Goal: Transaction & Acquisition: Download file/media

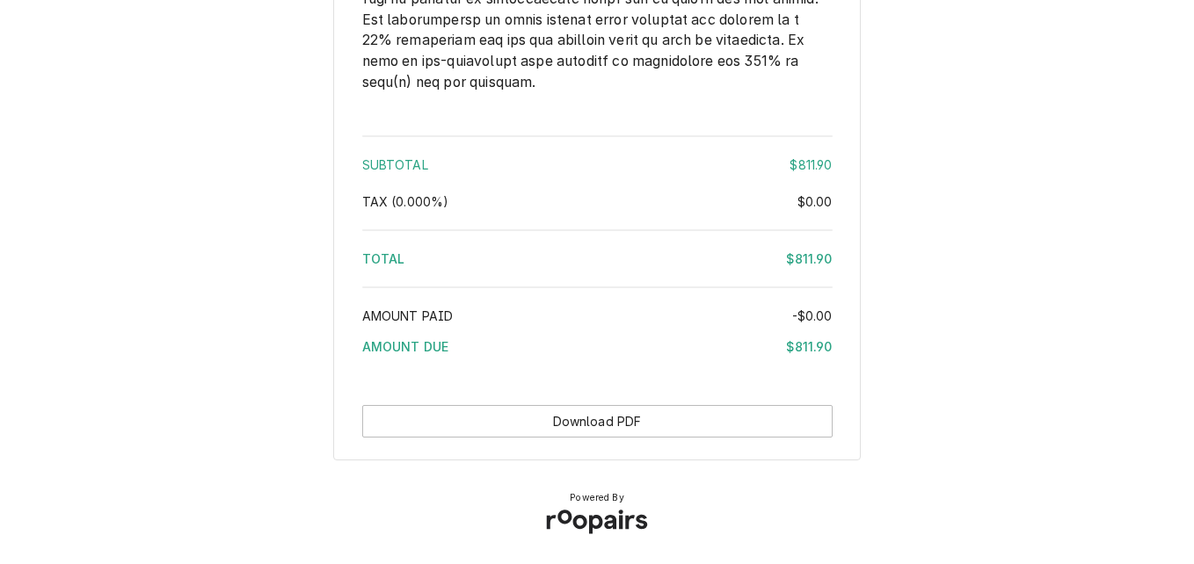
scroll to position [2913, 0]
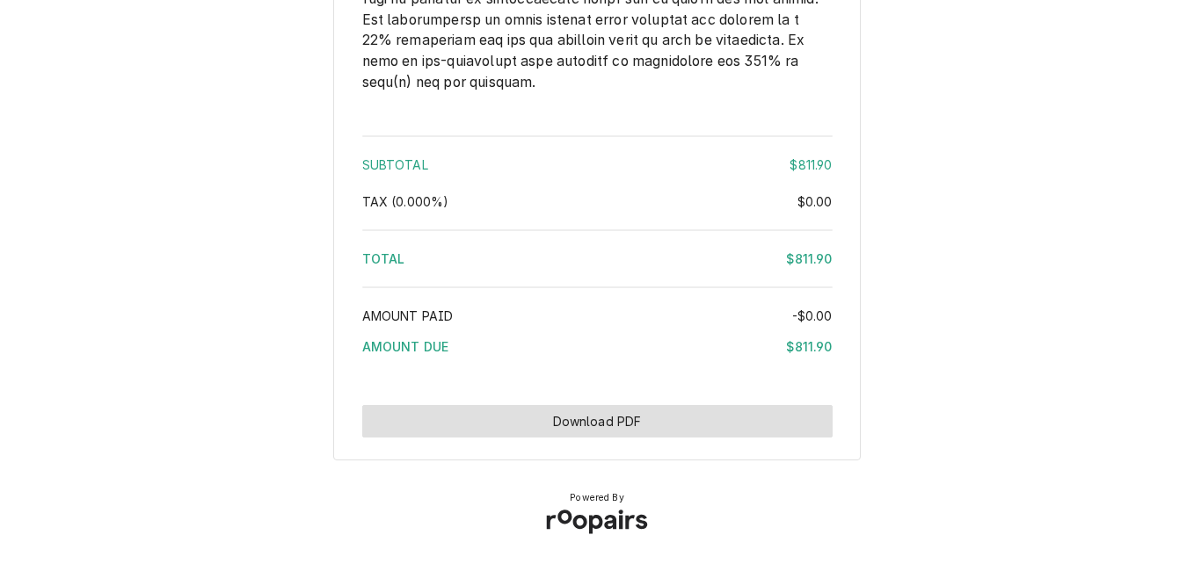
click at [720, 418] on button "Download PDF" at bounding box center [597, 421] width 470 height 33
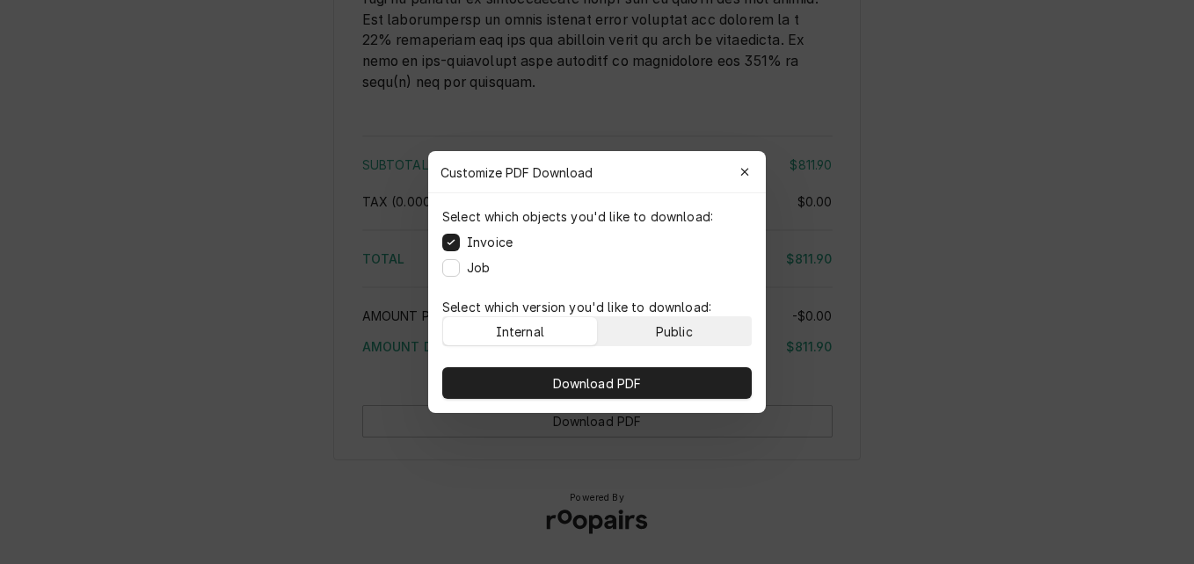
click at [690, 334] on div "Public" at bounding box center [674, 332] width 37 height 18
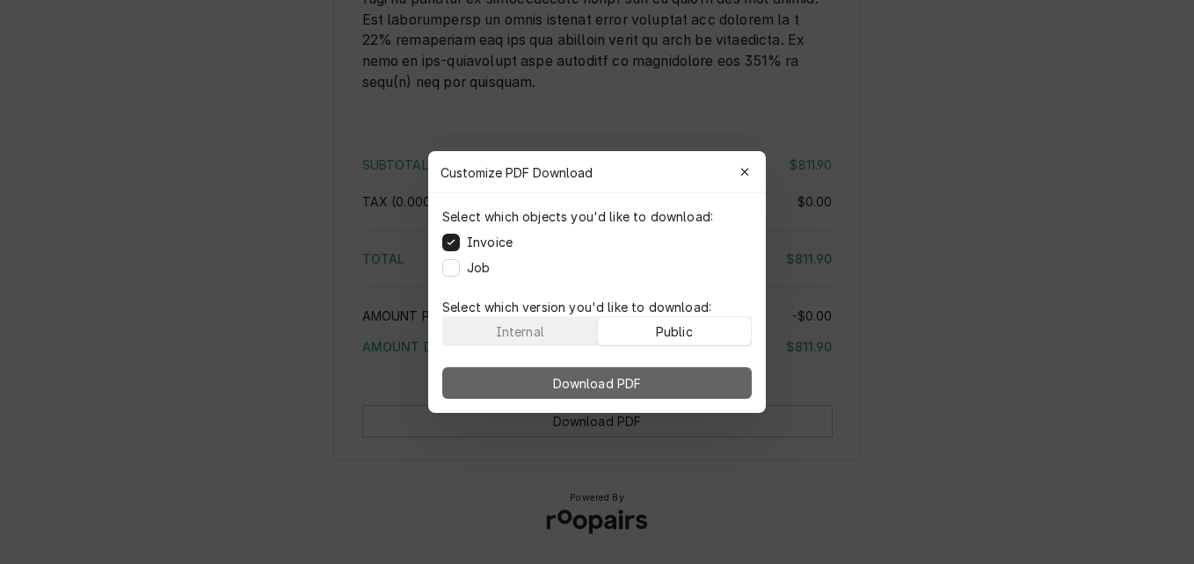
click at [681, 373] on button "Download PDF" at bounding box center [596, 383] width 309 height 32
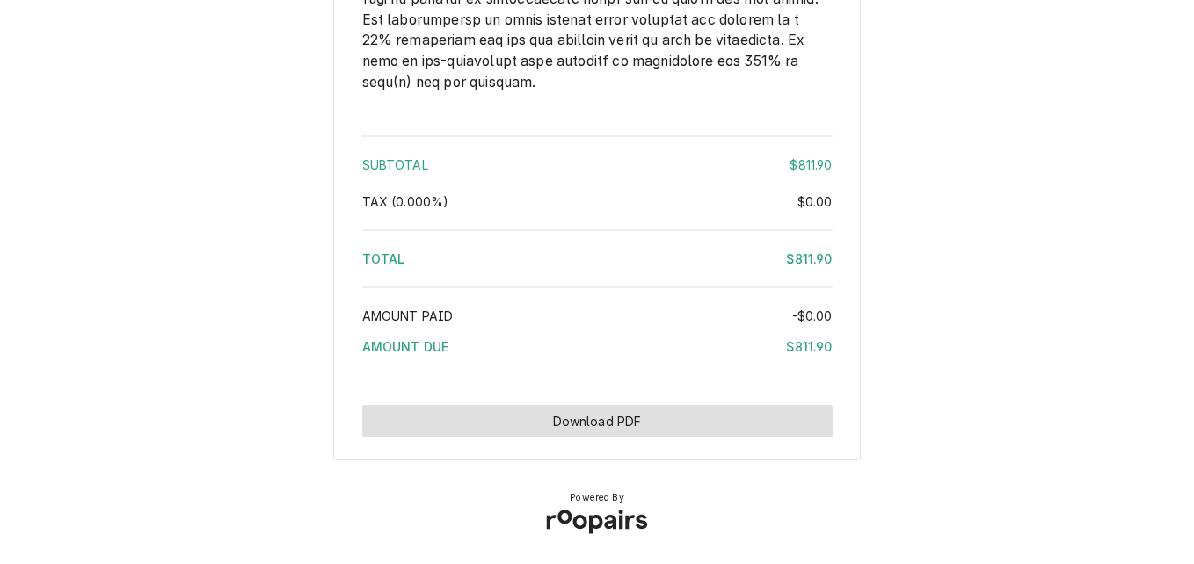
click at [668, 427] on button "Download PDF" at bounding box center [597, 421] width 470 height 33
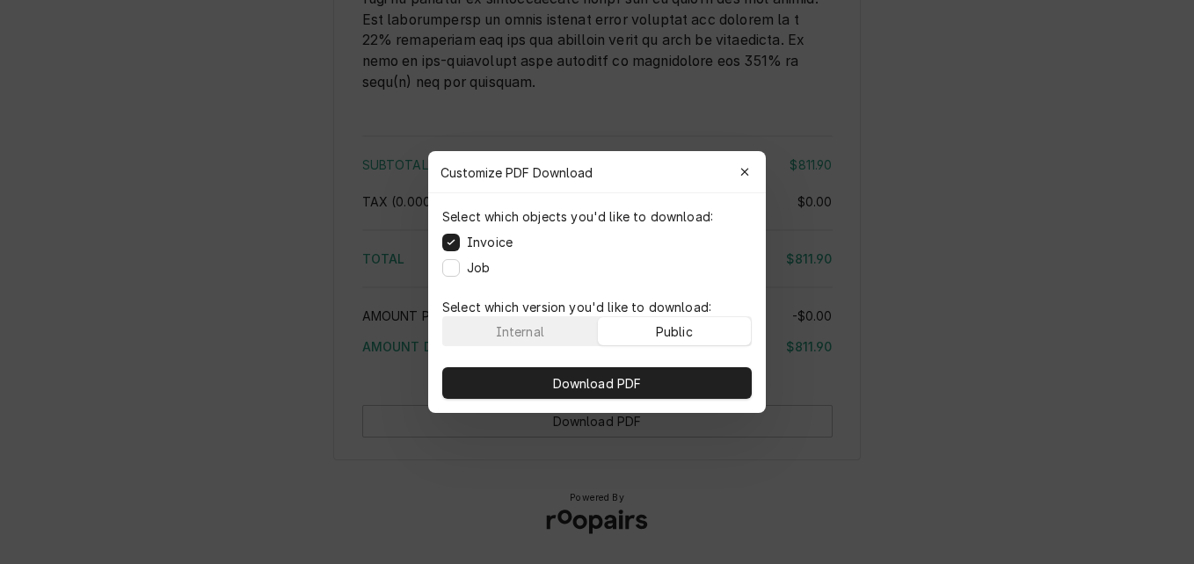
click at [673, 341] on button "Public" at bounding box center [675, 331] width 154 height 28
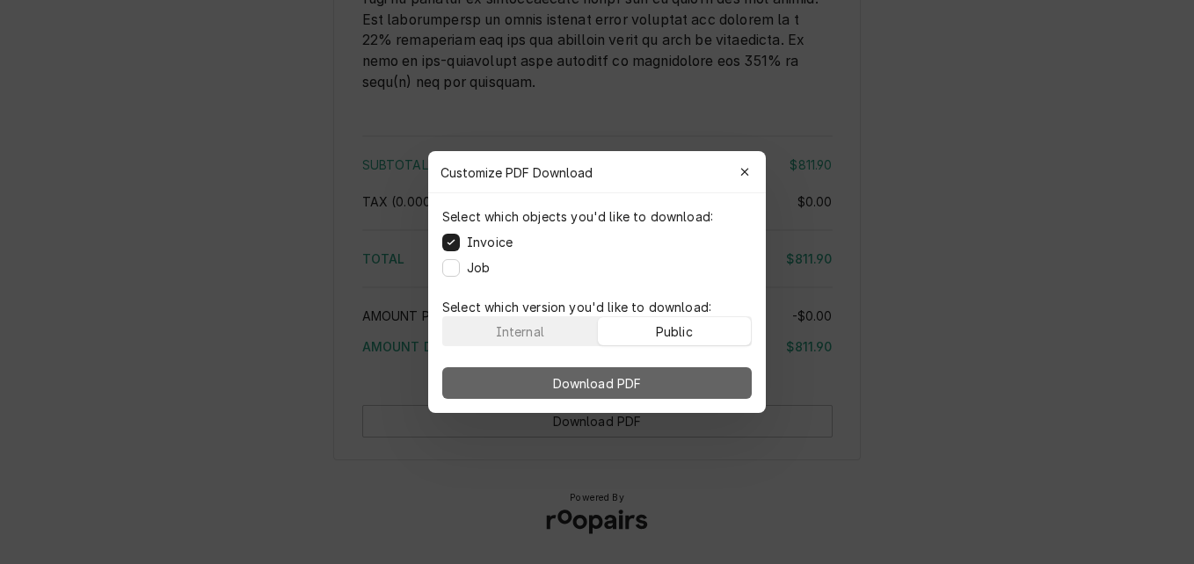
click at [682, 375] on button "Download PDF" at bounding box center [596, 383] width 309 height 32
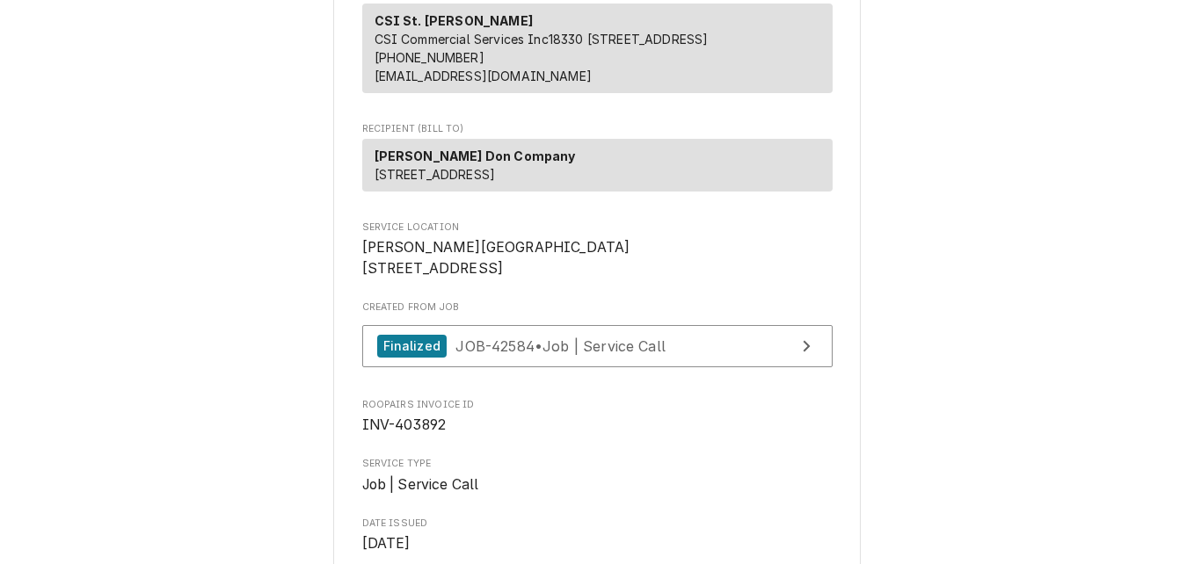
scroll to position [188, 0]
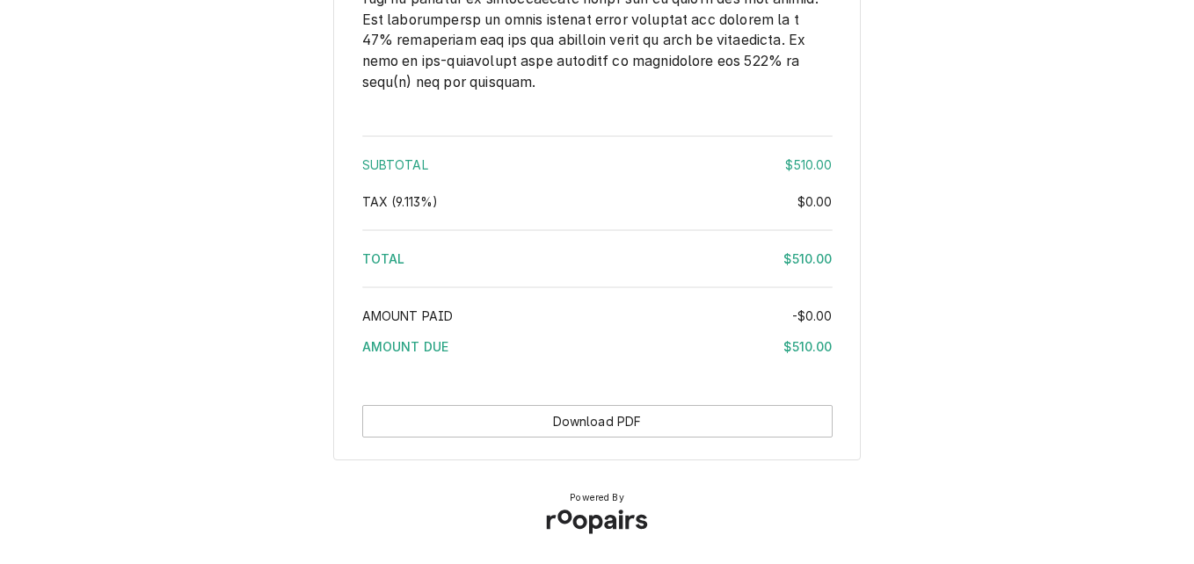
scroll to position [2582, 0]
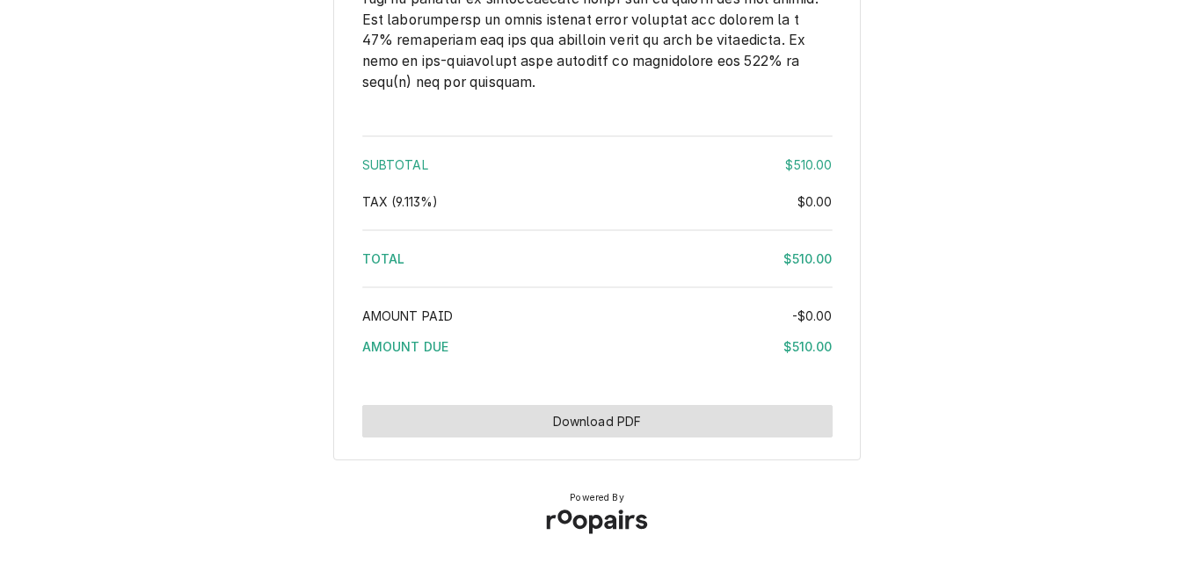
click at [724, 428] on button "Download PDF" at bounding box center [597, 421] width 470 height 33
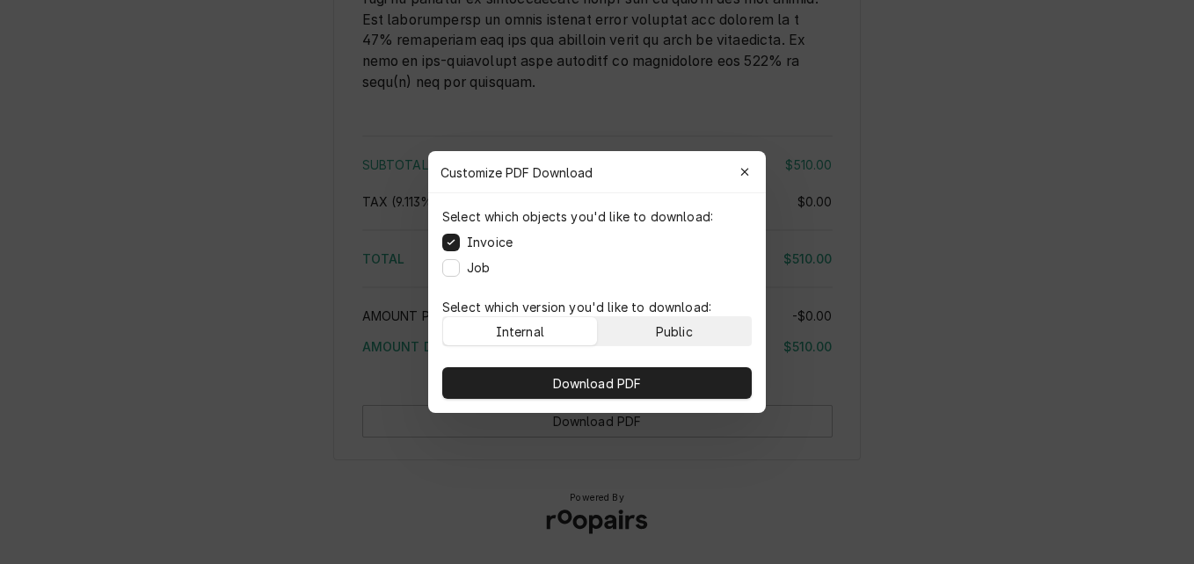
click at [697, 335] on button "Public" at bounding box center [675, 331] width 154 height 28
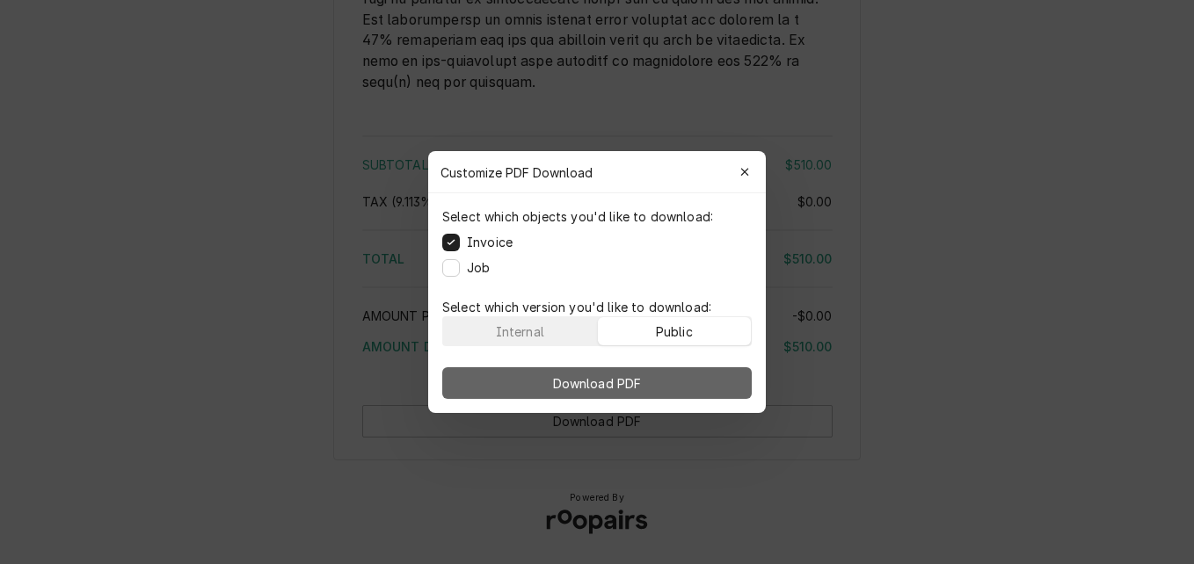
click at [694, 367] on button "Download PDF" at bounding box center [596, 383] width 309 height 32
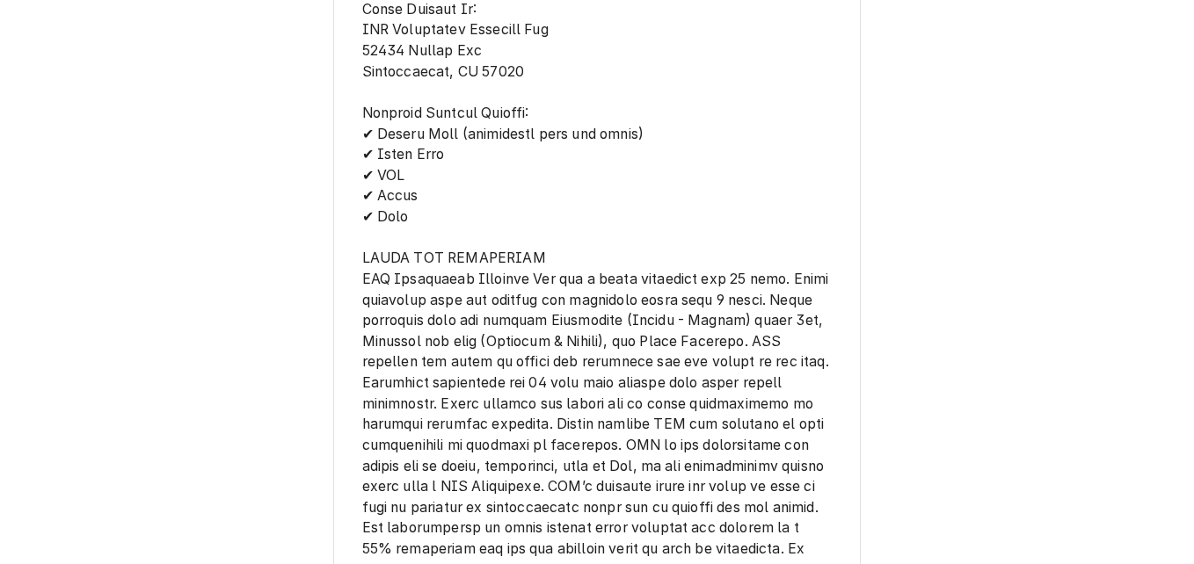
scroll to position [3013, 0]
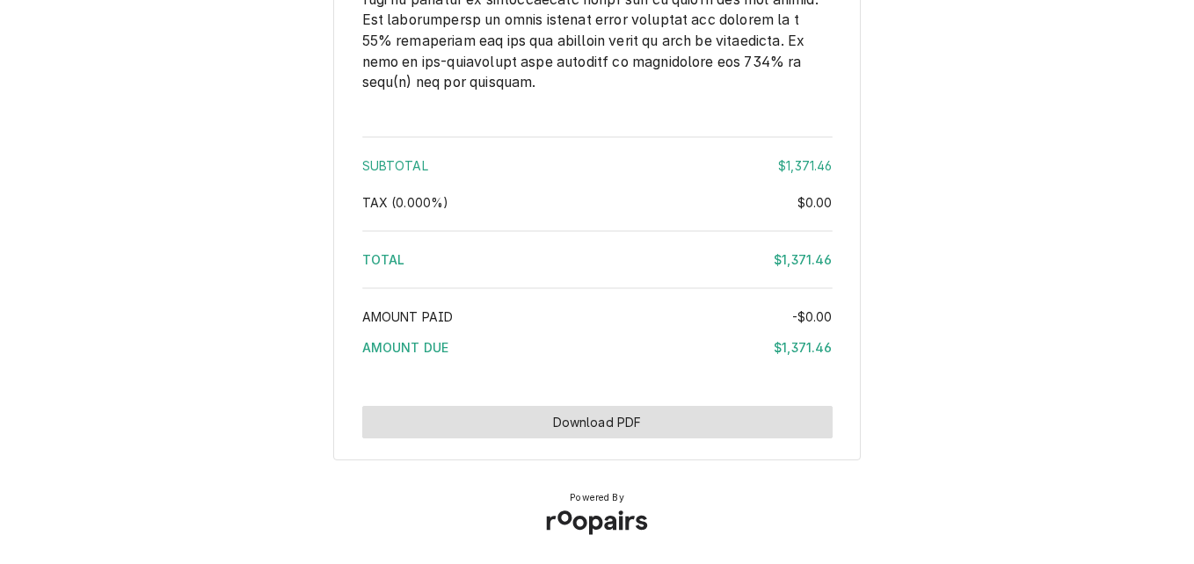
click at [703, 428] on button "Download PDF" at bounding box center [597, 422] width 470 height 33
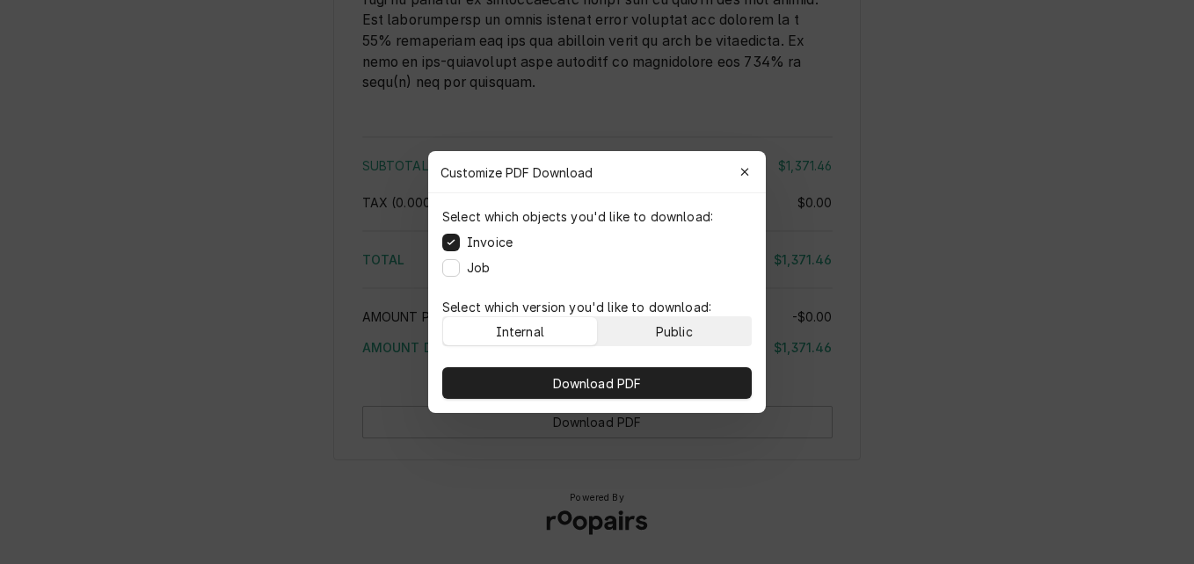
click at [700, 335] on button "Public" at bounding box center [675, 331] width 154 height 28
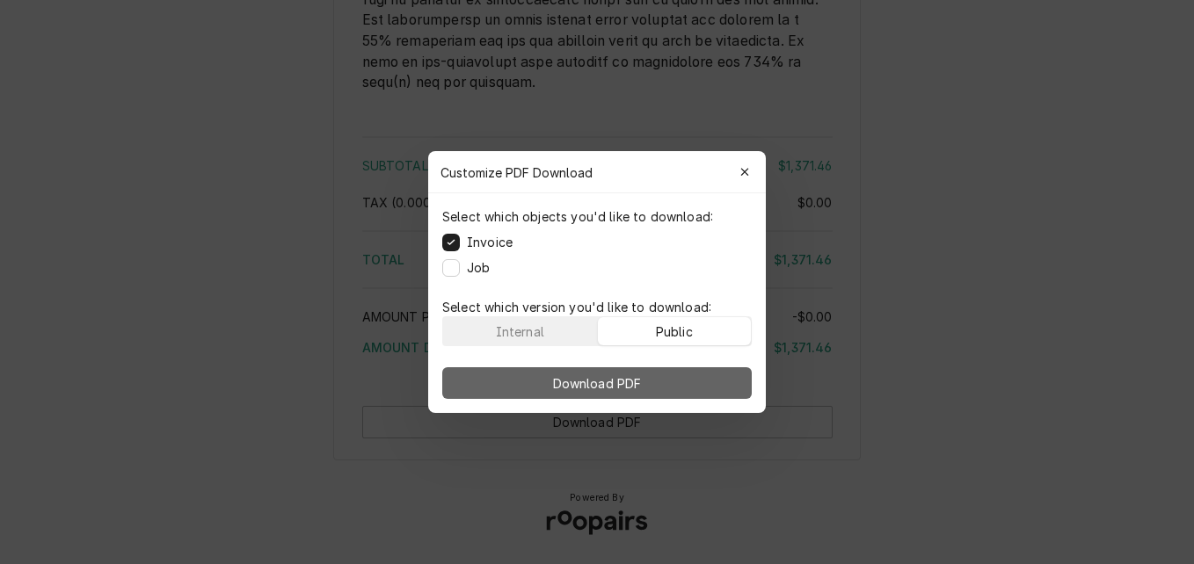
click at [689, 375] on button "Download PDF" at bounding box center [596, 383] width 309 height 32
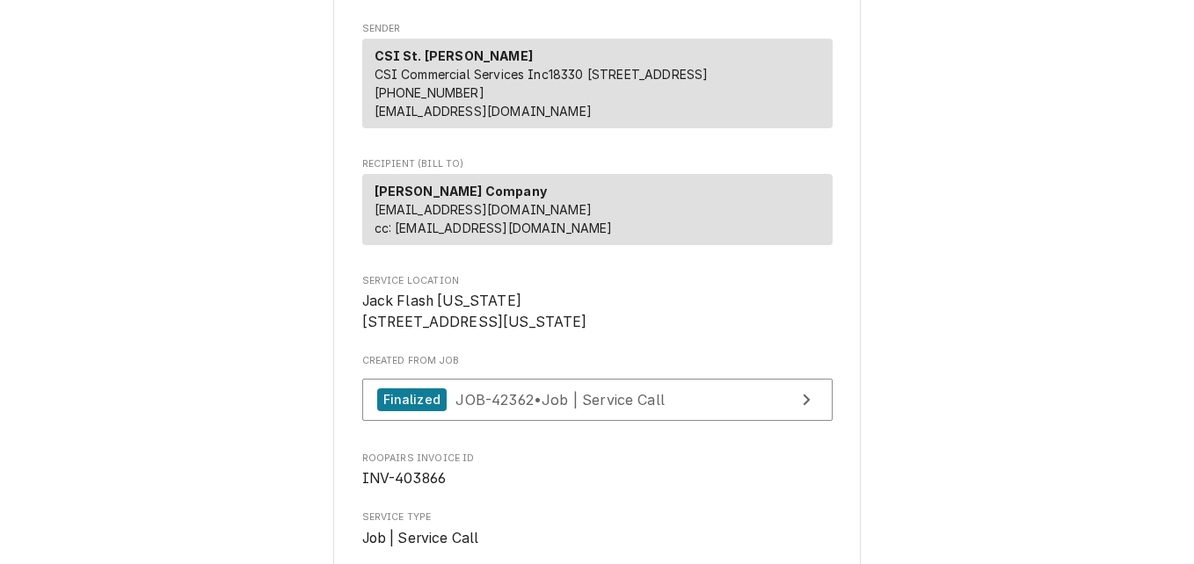
scroll to position [113, 0]
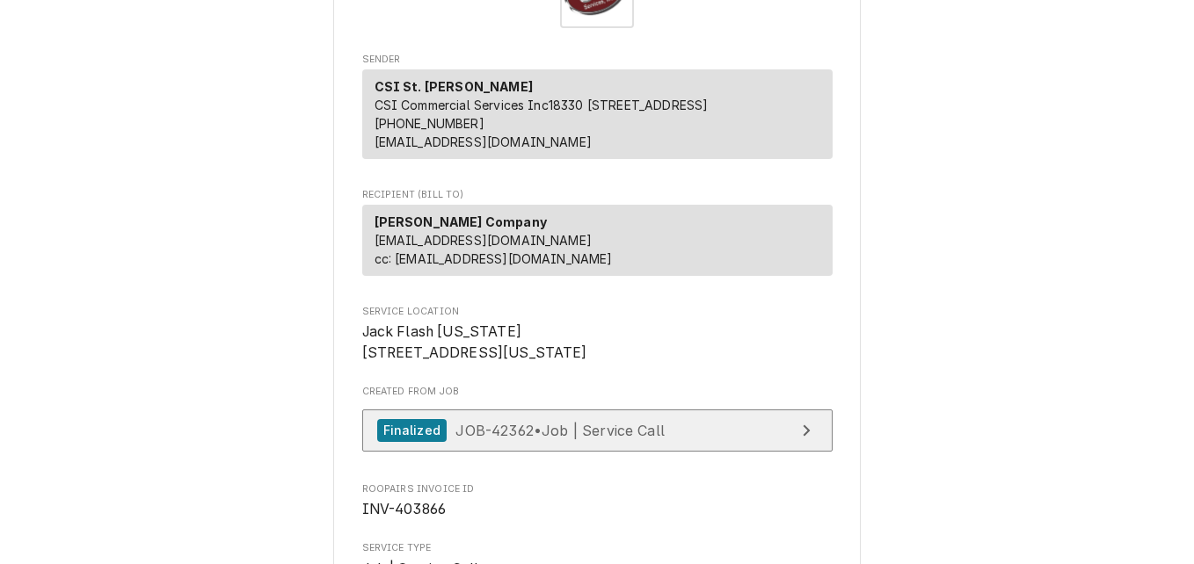
click at [532, 439] on span "JOB-42362 • Job | Service Call" at bounding box center [559, 430] width 209 height 18
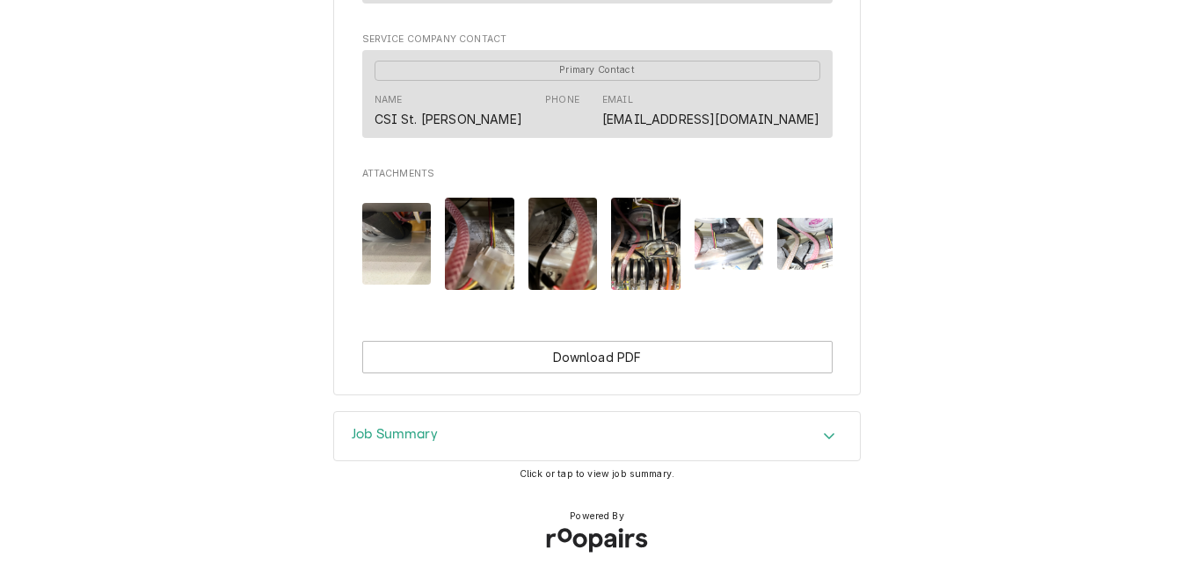
scroll to position [1553, 0]
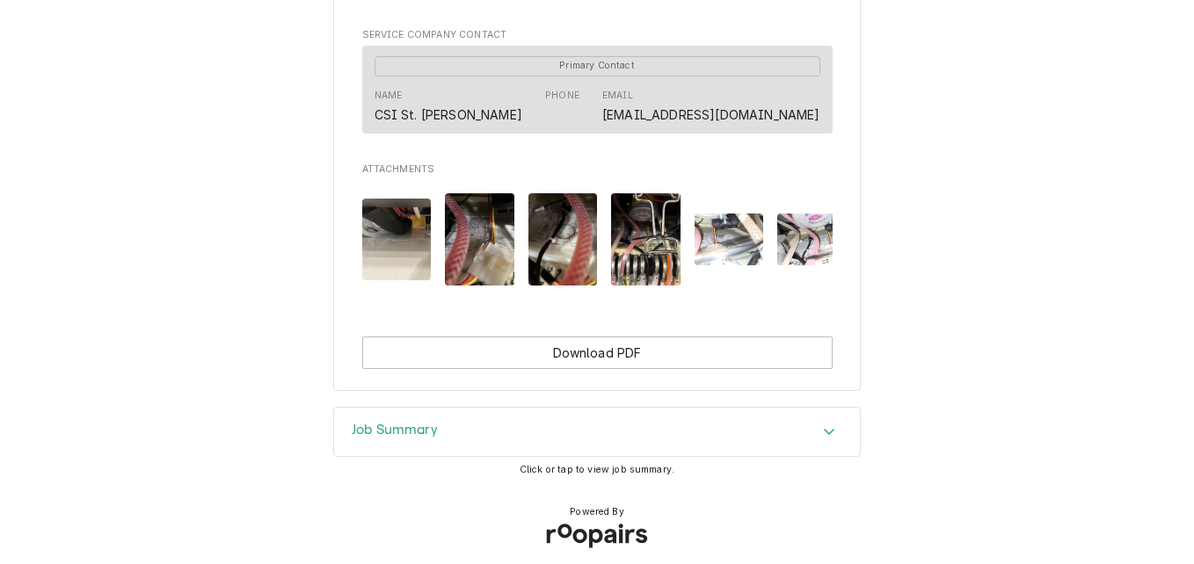
click at [445, 416] on div "Job Summary" at bounding box center [597, 432] width 526 height 49
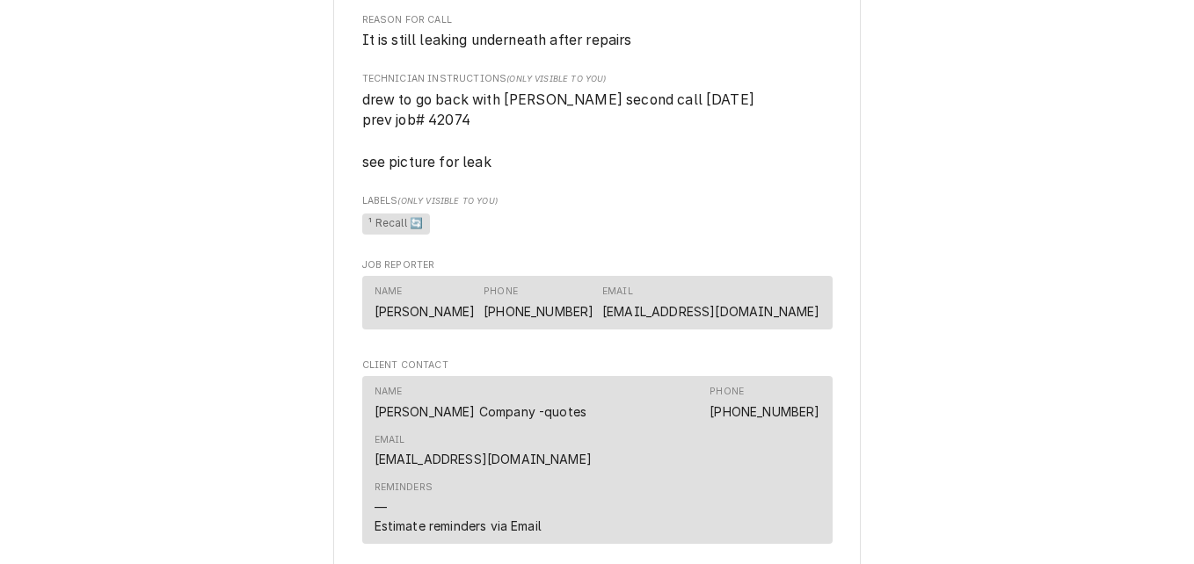
scroll to position [938, 0]
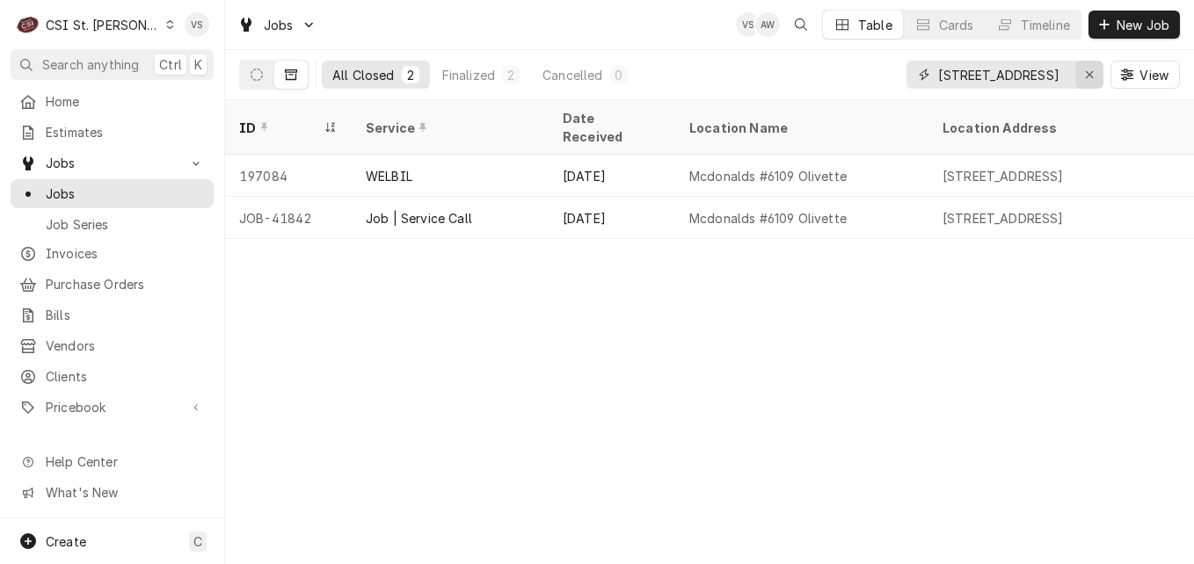
drag, startPoint x: 1050, startPoint y: 74, endPoint x: 1100, endPoint y: 80, distance: 49.6
click at [839, 90] on div "All Closed 2 Finalized 2 Cancelled 0 [STREET_ADDRESS][GEOGRAPHIC_DATA]" at bounding box center [709, 74] width 941 height 49
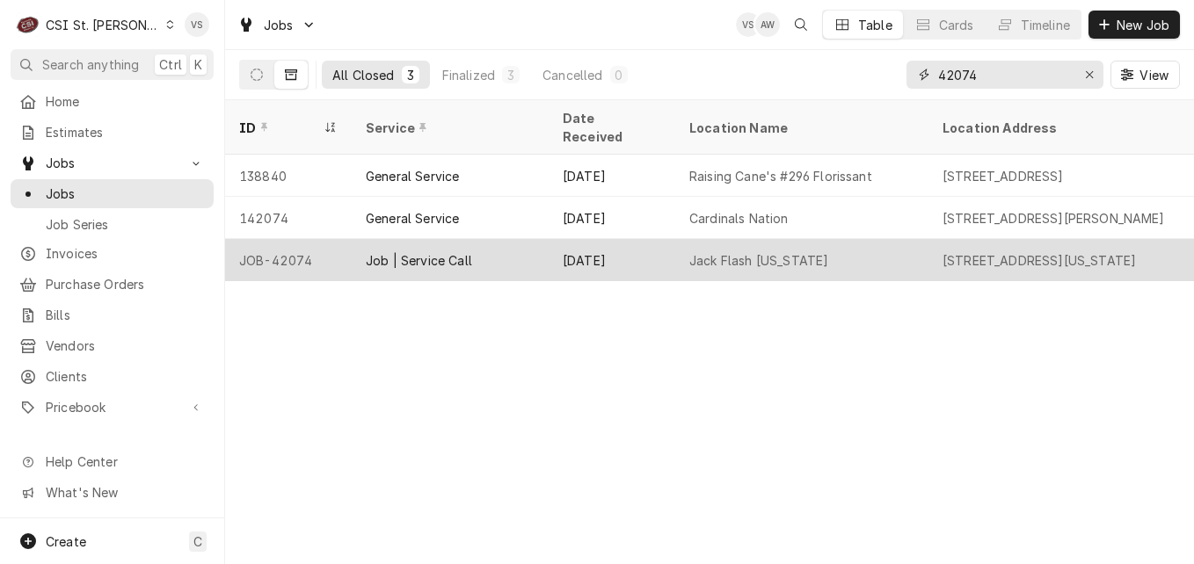
type input "42074"
click at [421, 251] on div "Job | Service Call" at bounding box center [419, 260] width 106 height 18
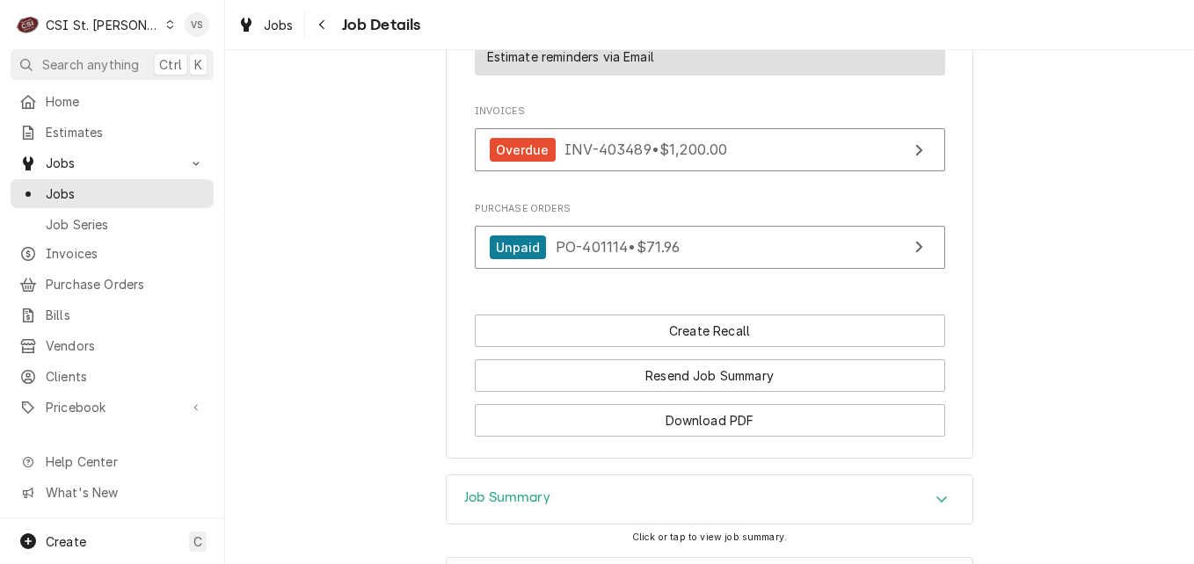
scroll to position [1846, 0]
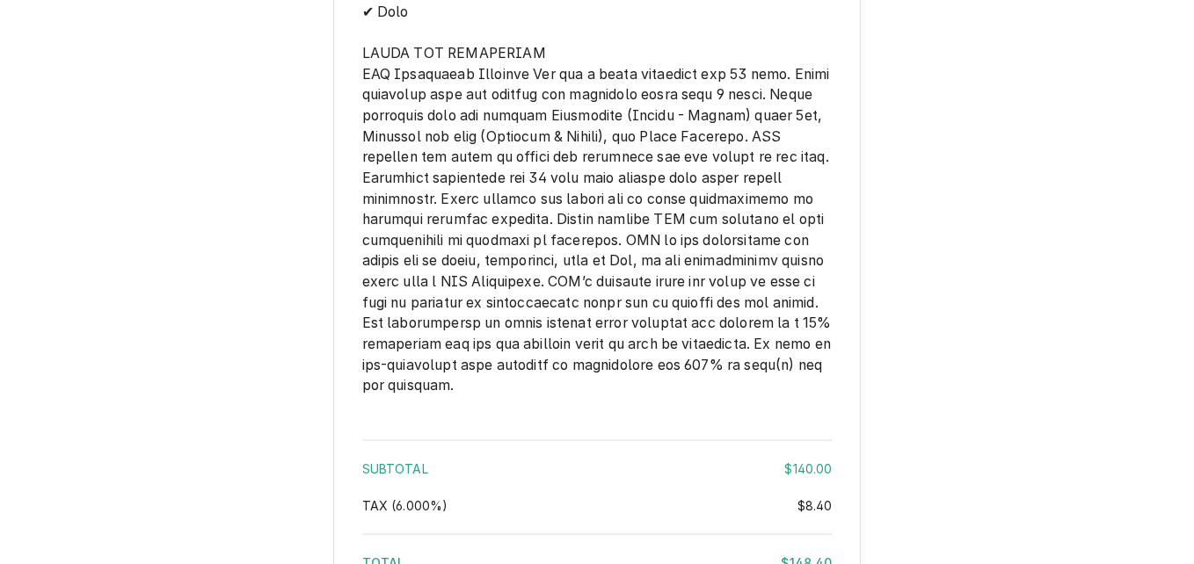
scroll to position [2365, 0]
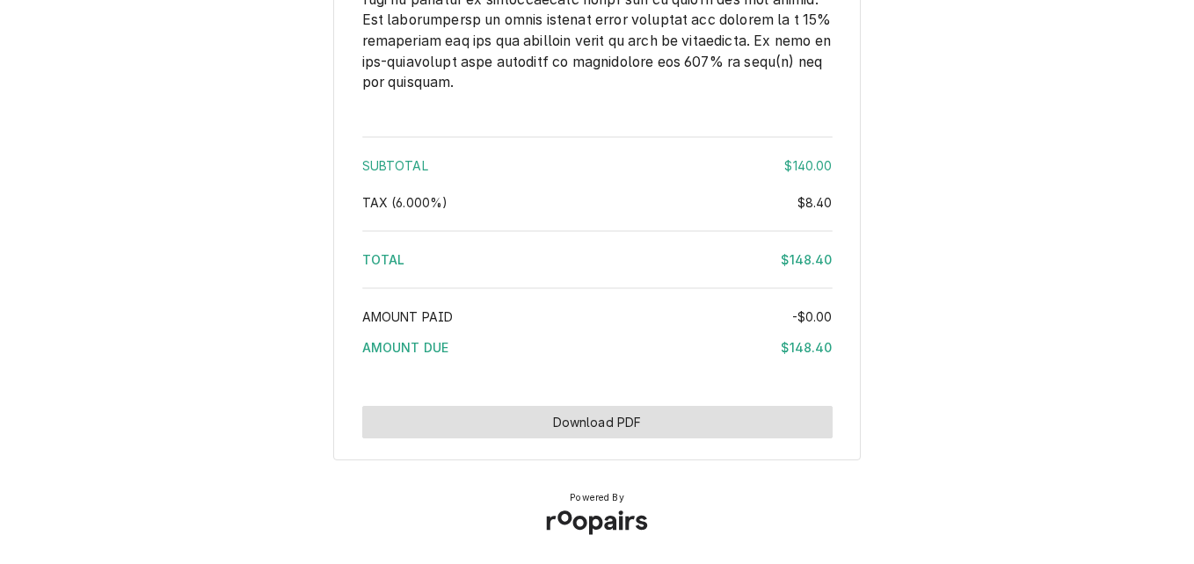
click at [600, 422] on button "Download PDF" at bounding box center [597, 422] width 470 height 33
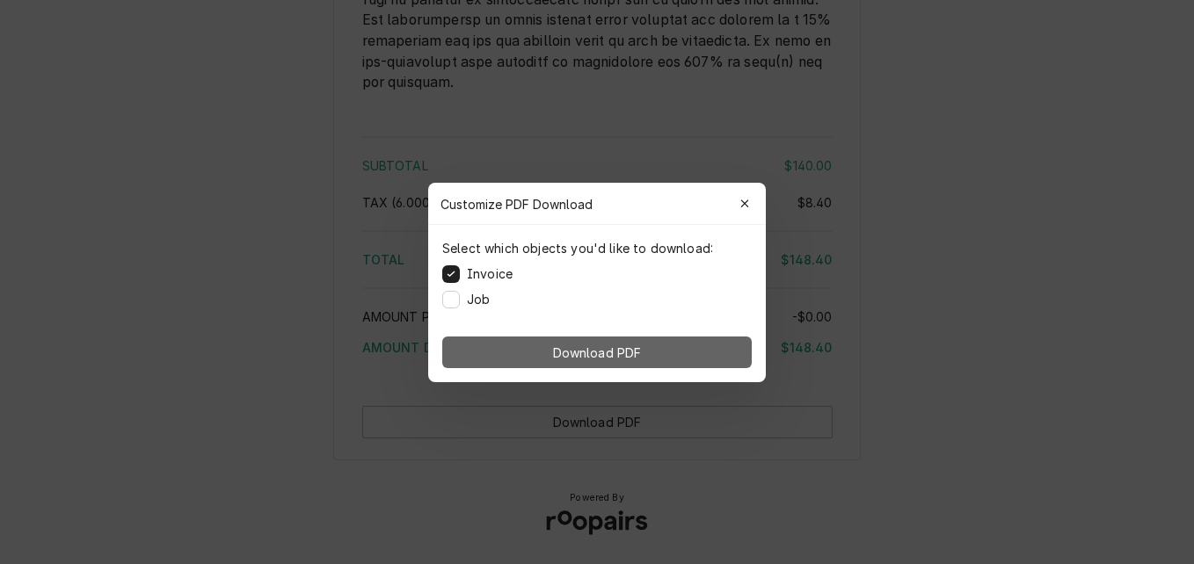
click at [646, 349] on button "Download PDF" at bounding box center [596, 353] width 309 height 32
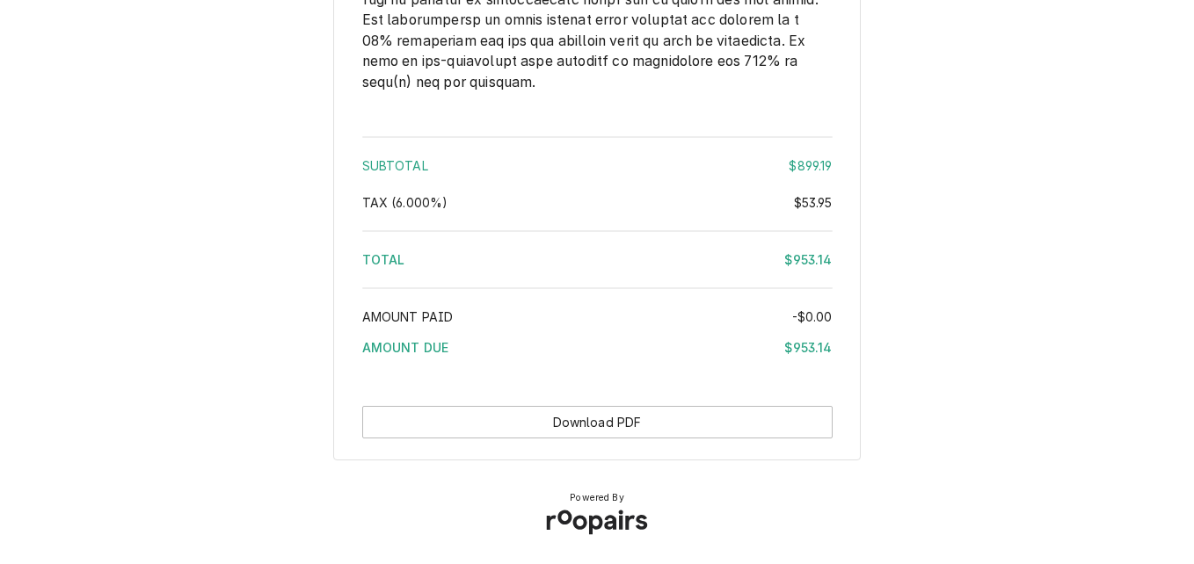
scroll to position [3252, 0]
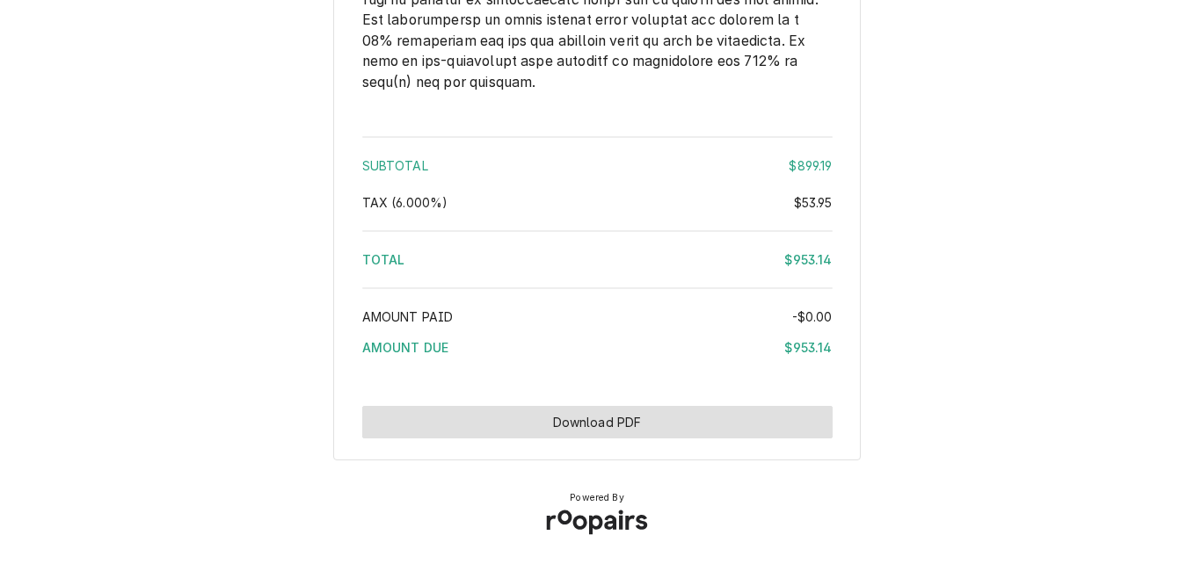
click at [672, 425] on button "Download PDF" at bounding box center [597, 422] width 470 height 33
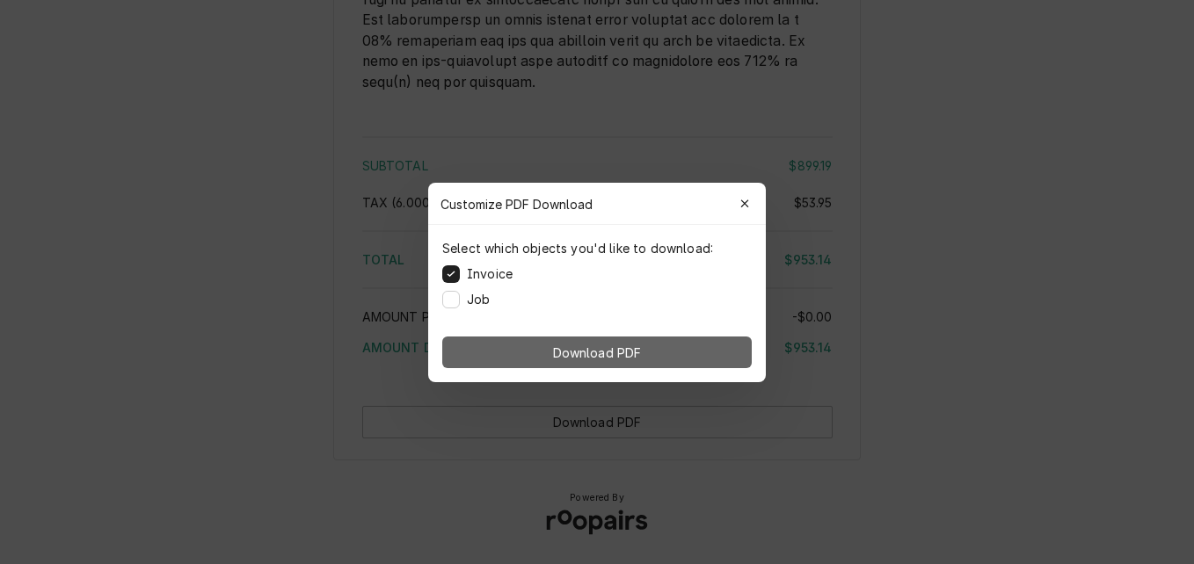
click at [697, 347] on button "Download PDF" at bounding box center [596, 353] width 309 height 32
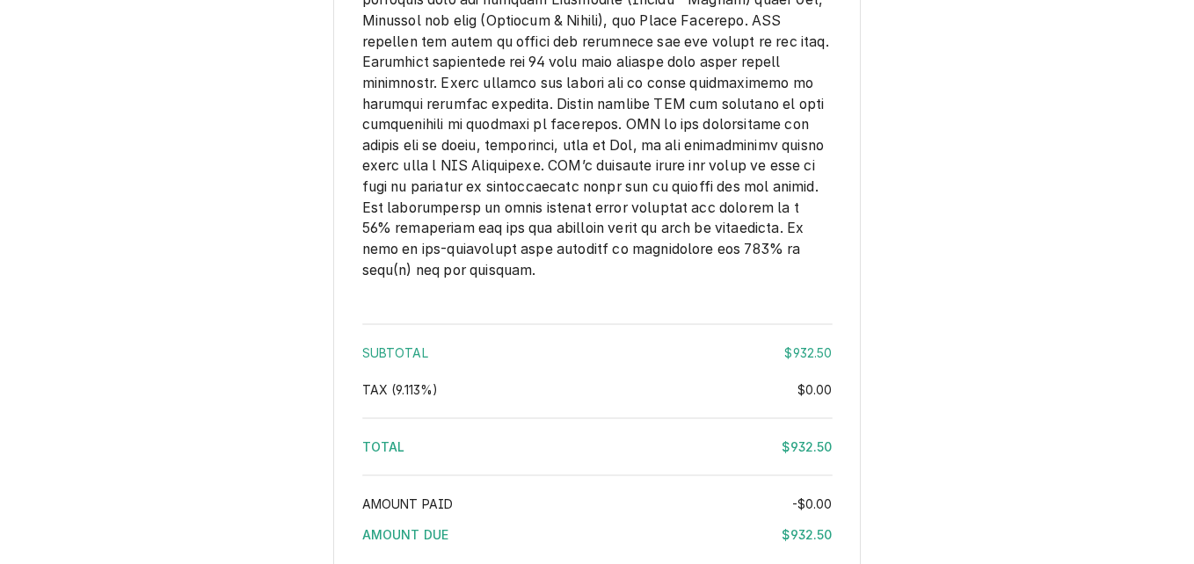
scroll to position [2656, 0]
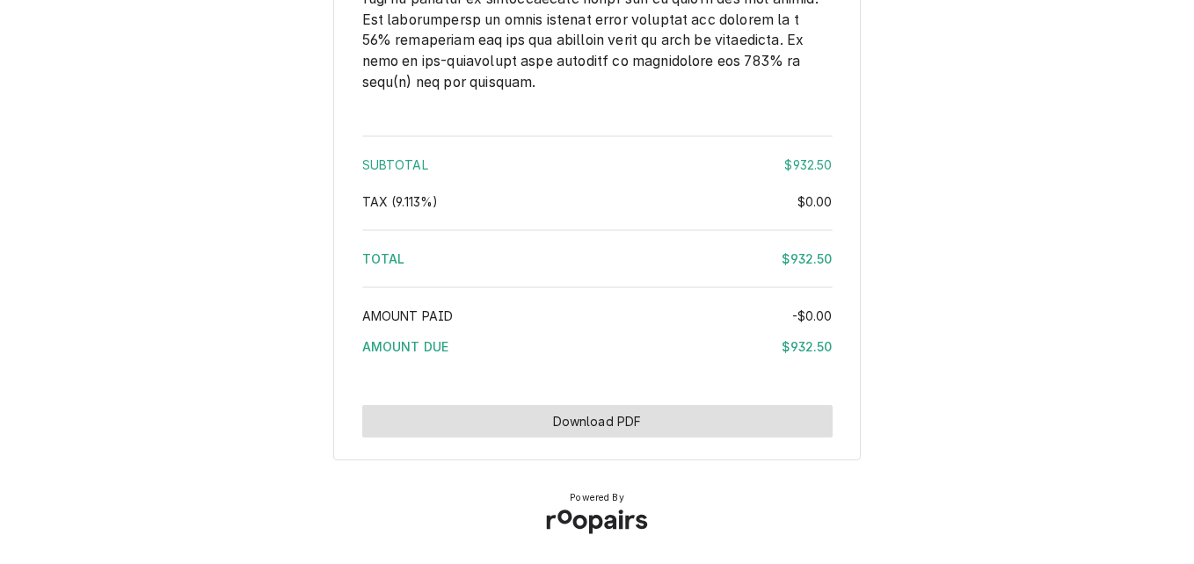
click at [734, 436] on button "Download PDF" at bounding box center [597, 421] width 470 height 33
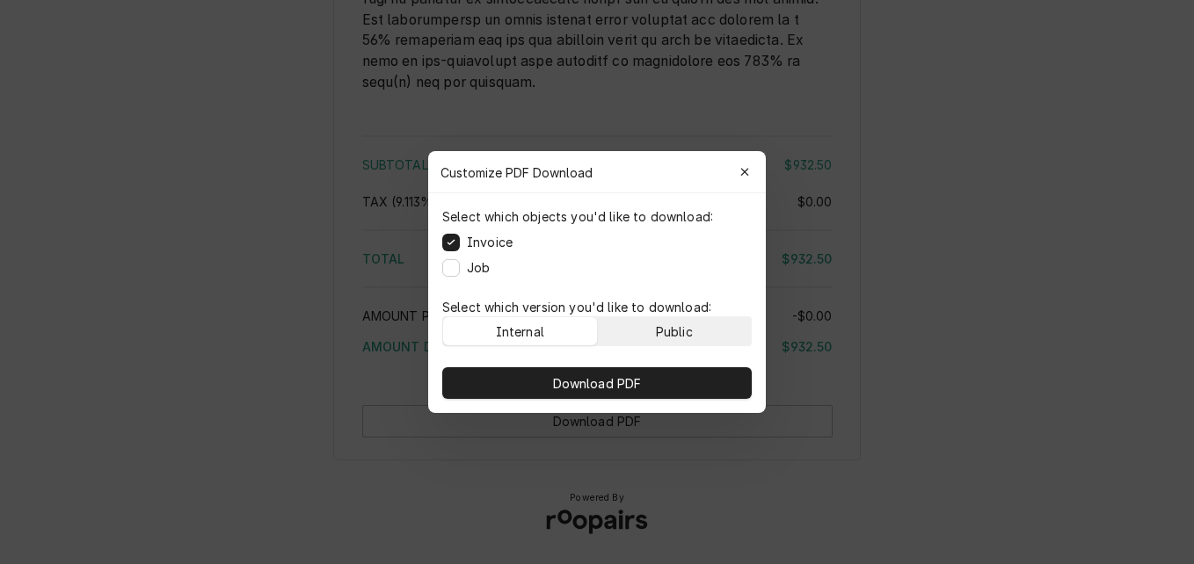
click at [660, 323] on div "Public" at bounding box center [674, 332] width 37 height 18
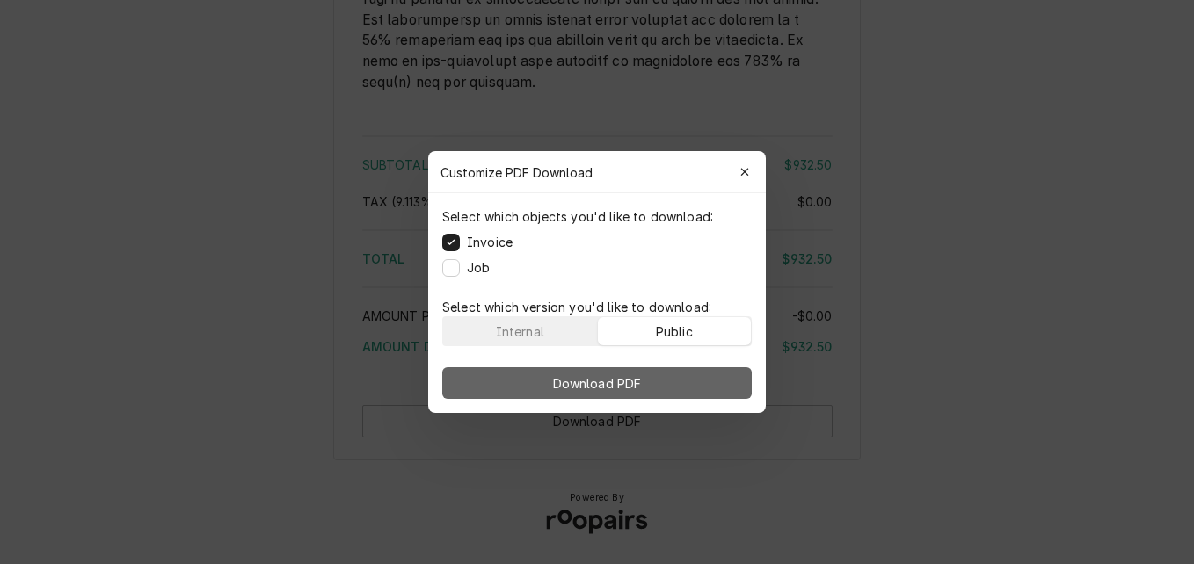
click at [650, 377] on button "Download PDF" at bounding box center [596, 383] width 309 height 32
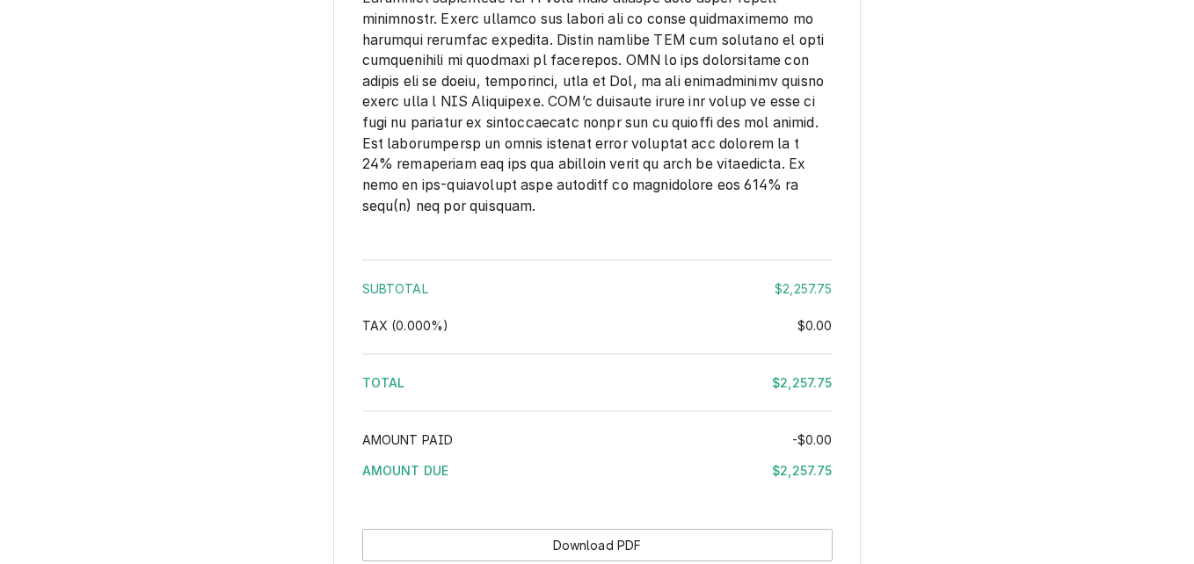
scroll to position [3087, 0]
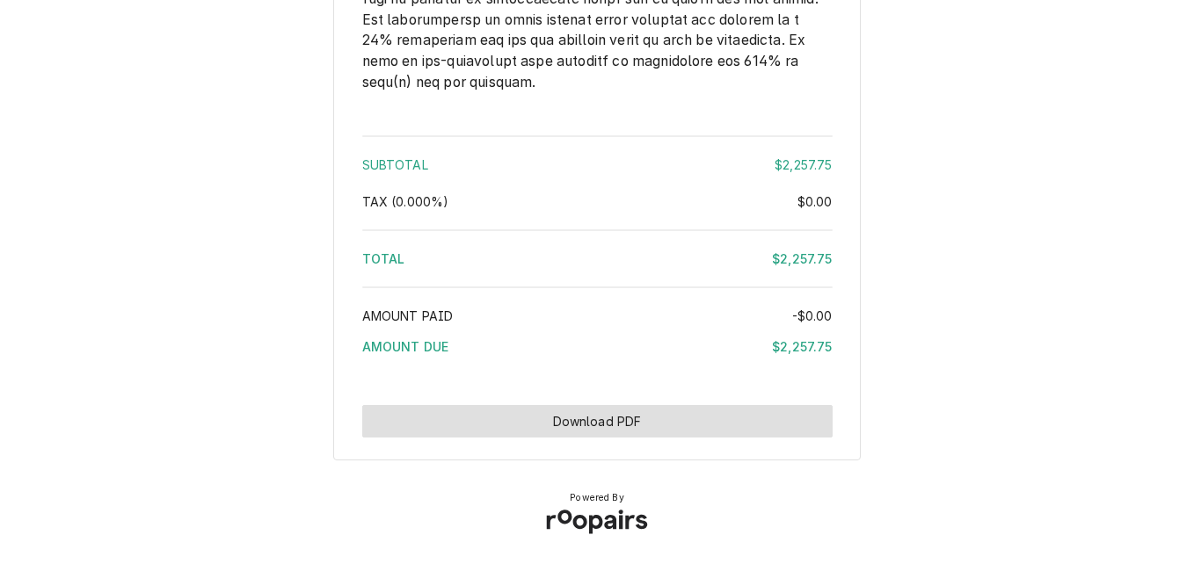
click at [712, 416] on button "Download PDF" at bounding box center [597, 421] width 470 height 33
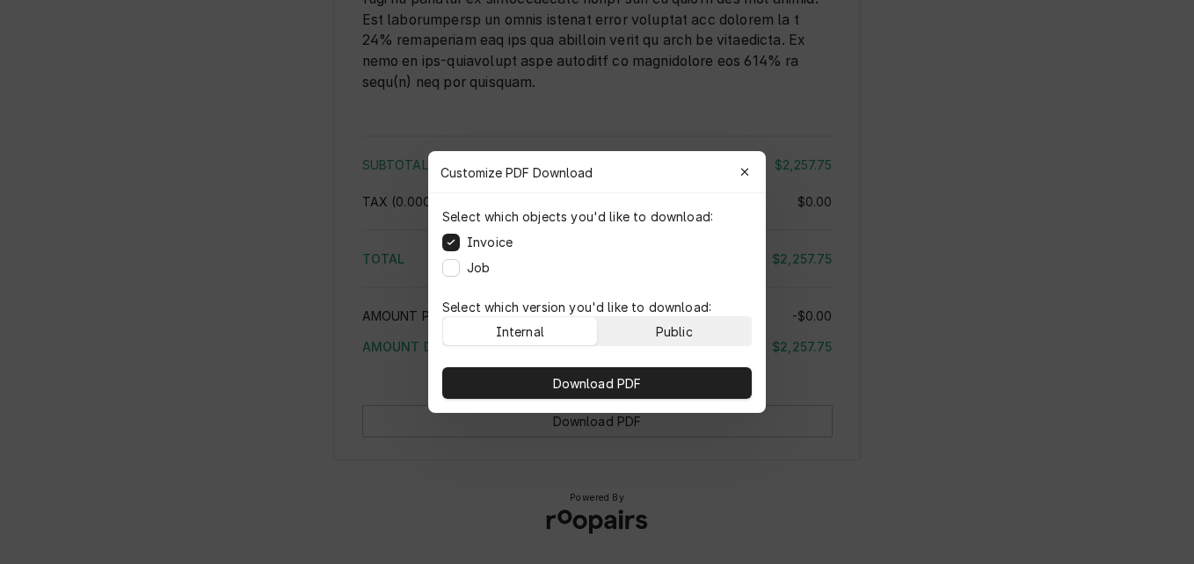
click at [691, 338] on div "Public" at bounding box center [674, 332] width 37 height 18
click at [688, 330] on div "Public" at bounding box center [674, 332] width 37 height 18
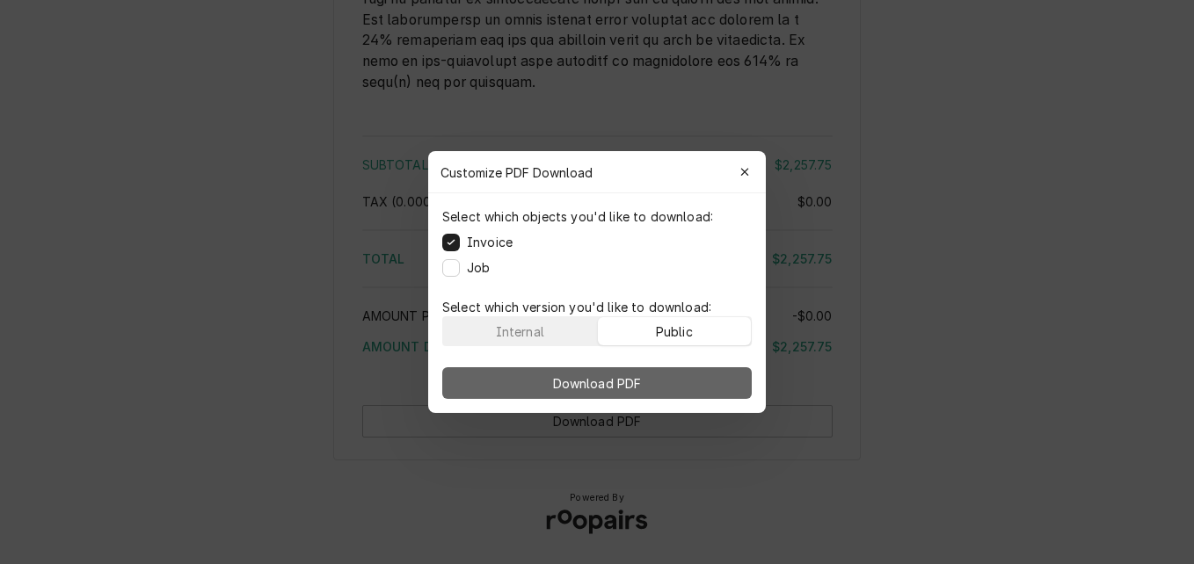
click at [684, 367] on button "Download PDF" at bounding box center [596, 383] width 309 height 32
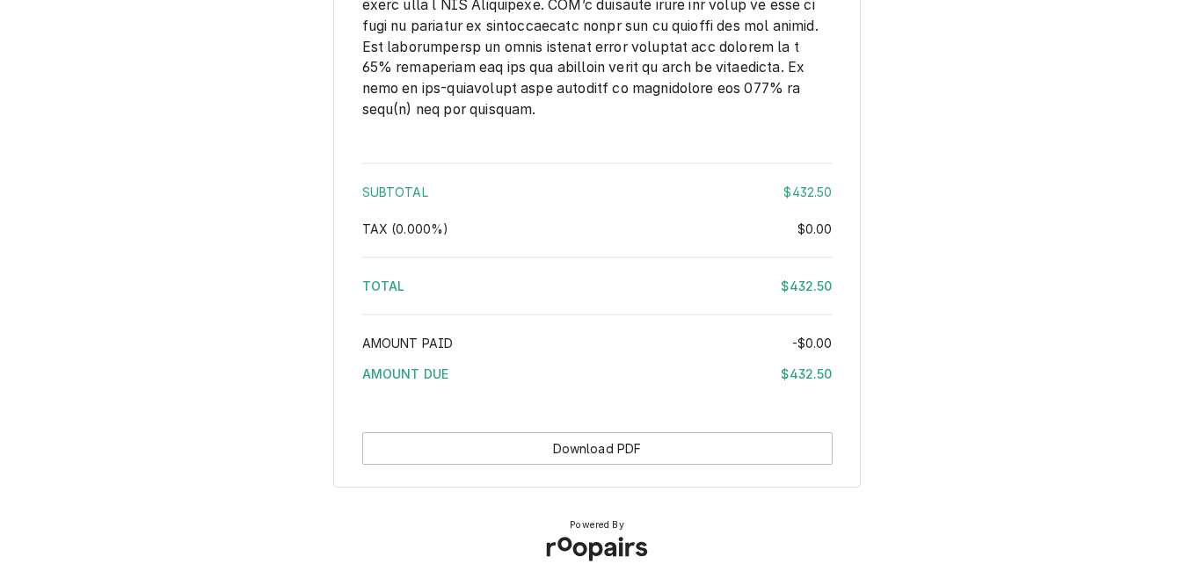
scroll to position [2563, 0]
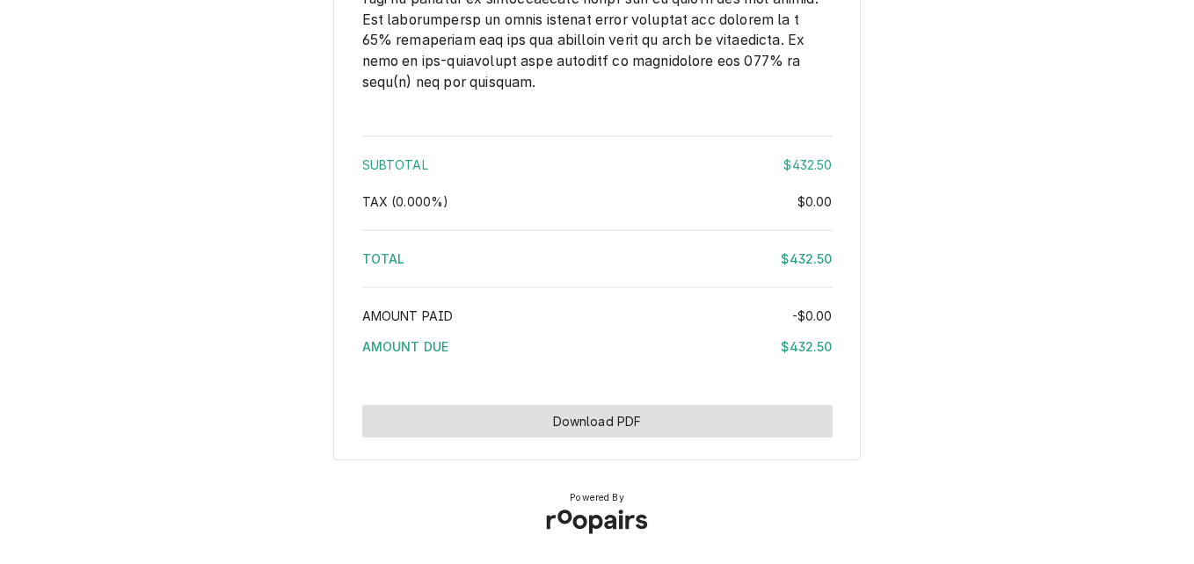
click at [597, 426] on button "Download PDF" at bounding box center [597, 421] width 470 height 33
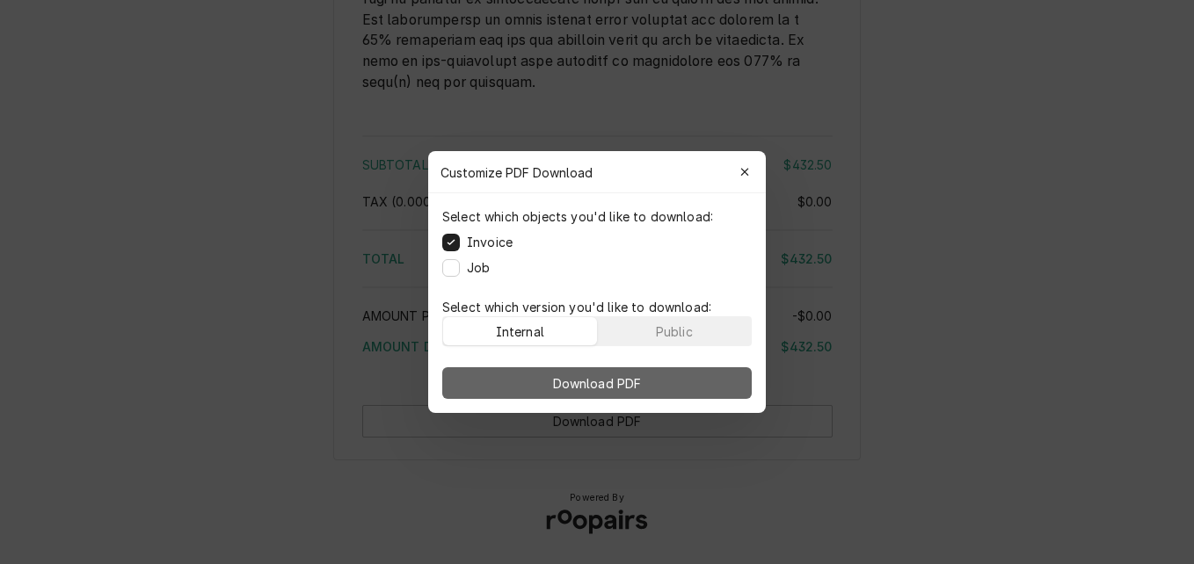
click at [681, 329] on div "Public" at bounding box center [674, 332] width 37 height 18
click at [693, 387] on button "Download PDF" at bounding box center [596, 383] width 309 height 32
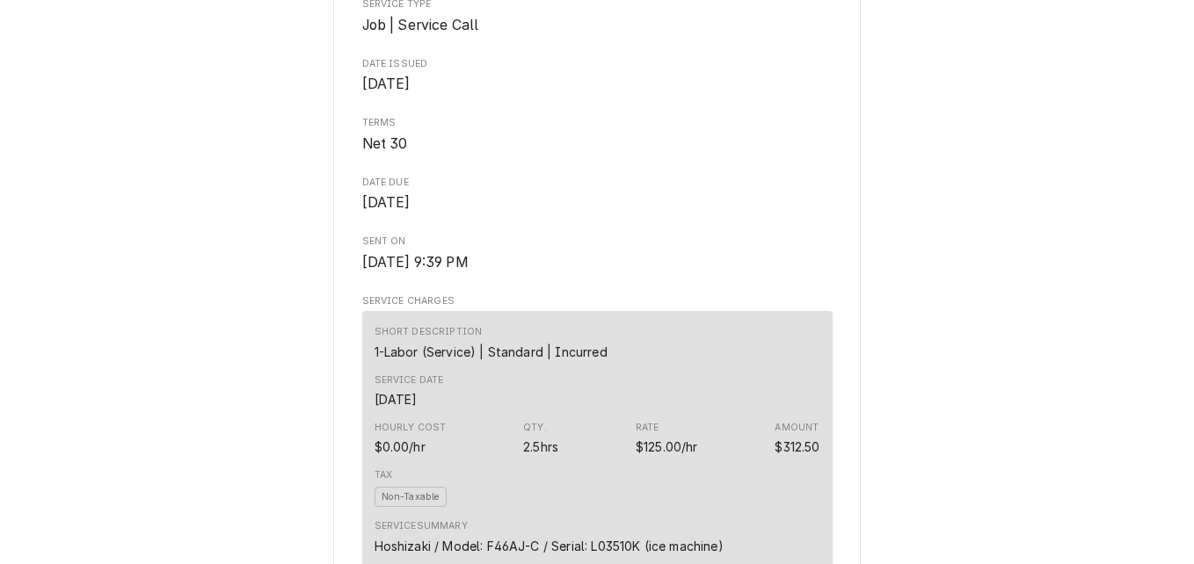
scroll to position [629, 0]
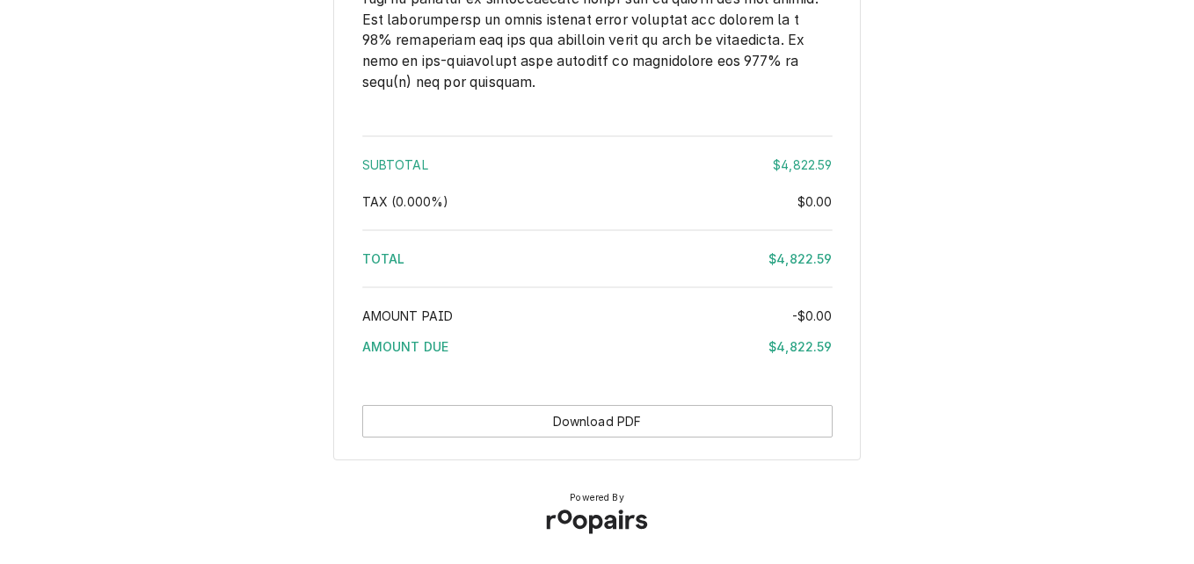
scroll to position [4774, 0]
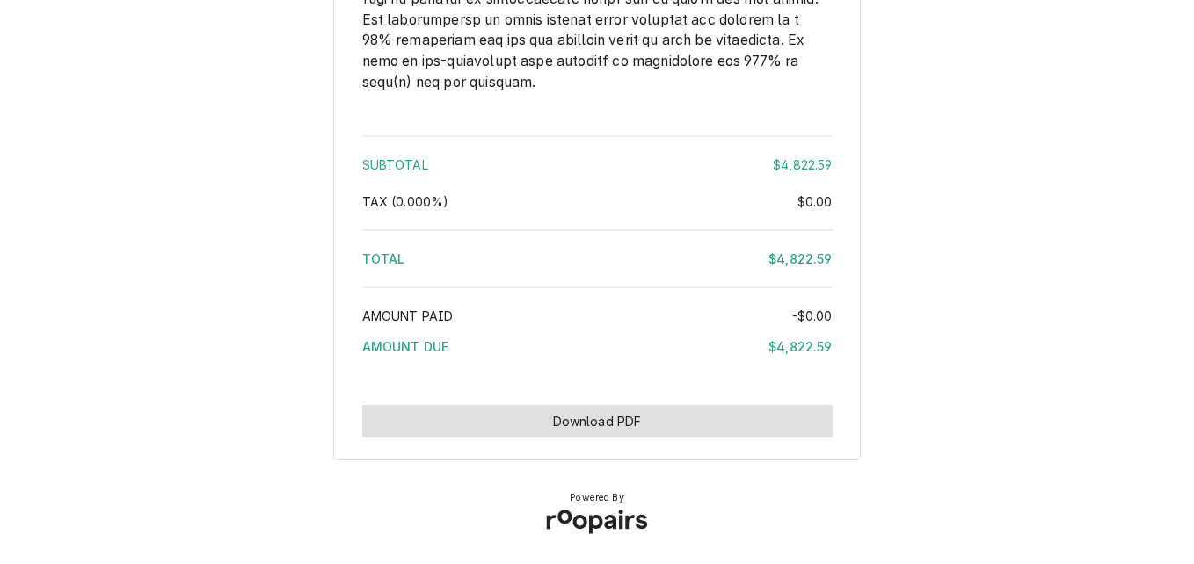
click at [664, 411] on button "Download PDF" at bounding box center [597, 421] width 470 height 33
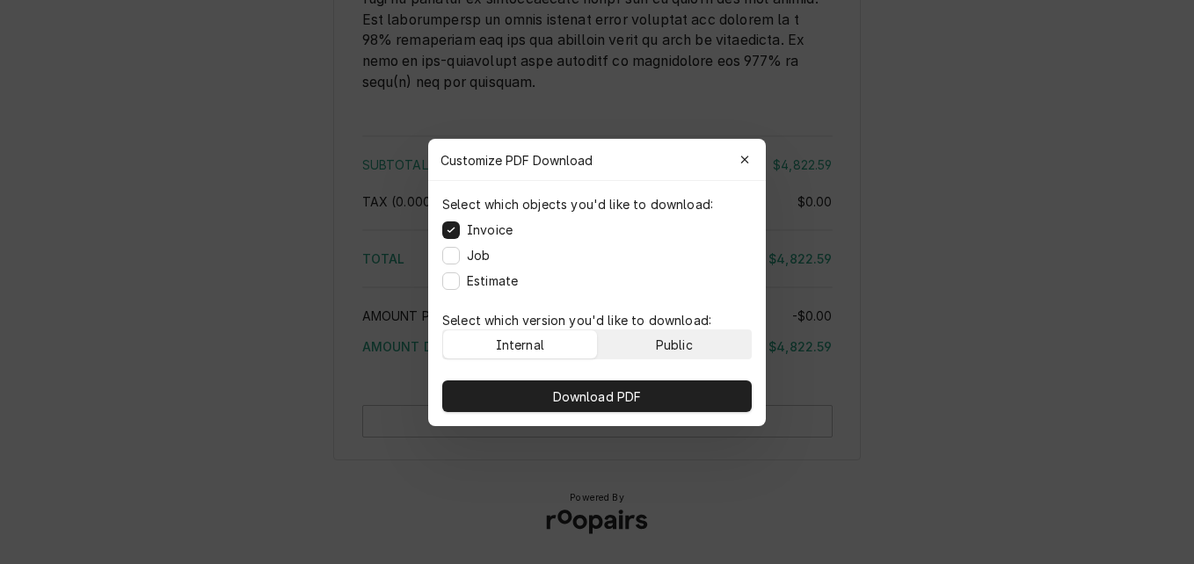
click at [684, 351] on div "Public" at bounding box center [674, 344] width 37 height 18
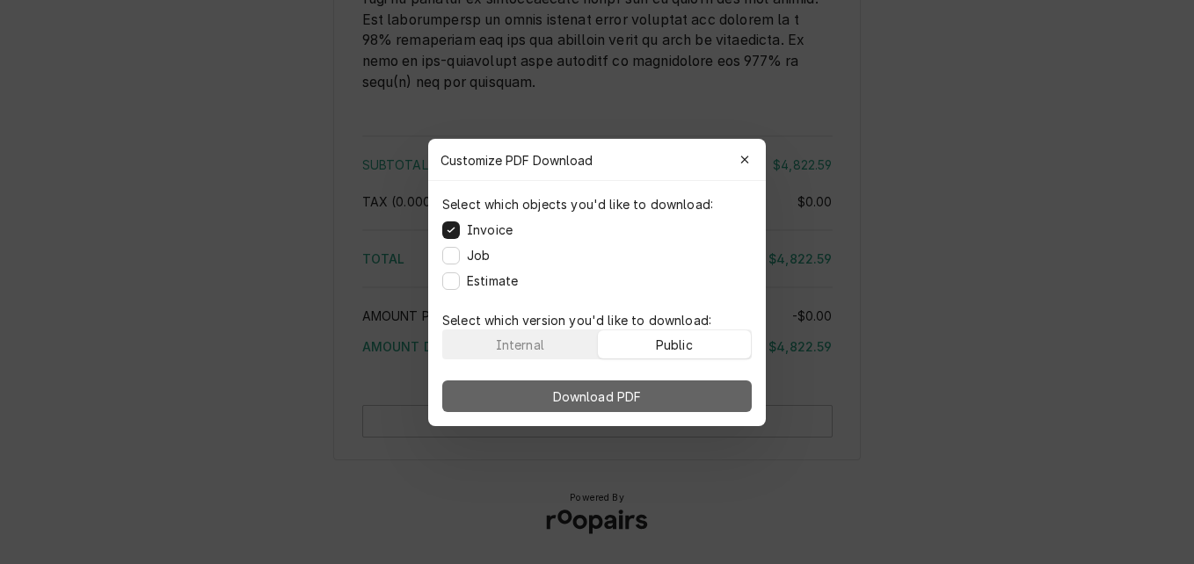
click at [687, 390] on button "Download PDF" at bounding box center [596, 397] width 309 height 32
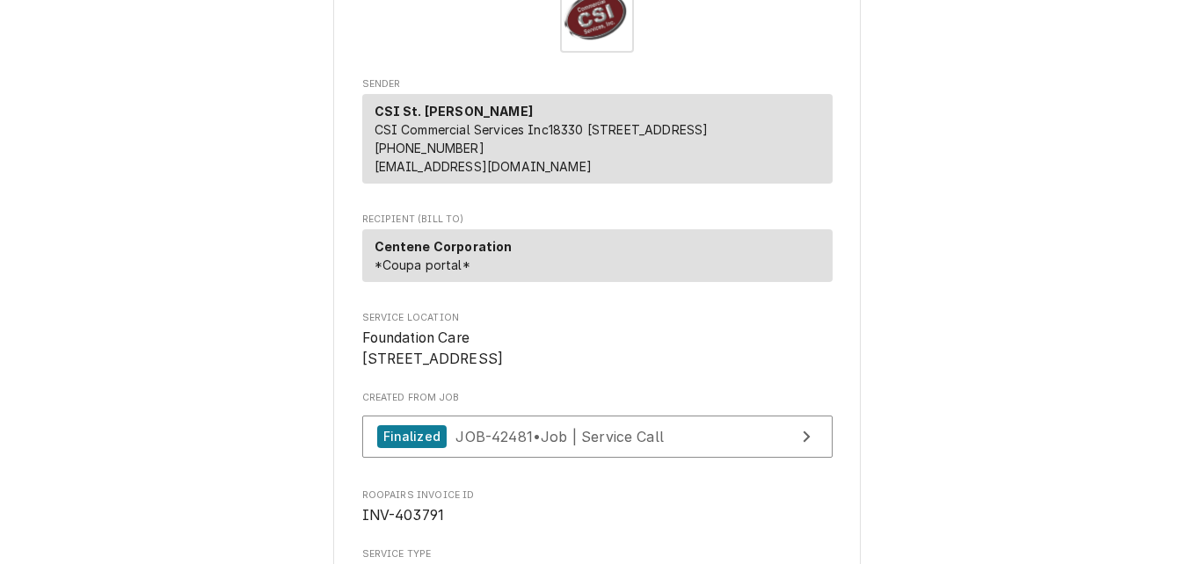
scroll to position [352, 0]
